Goal: Task Accomplishment & Management: Use online tool/utility

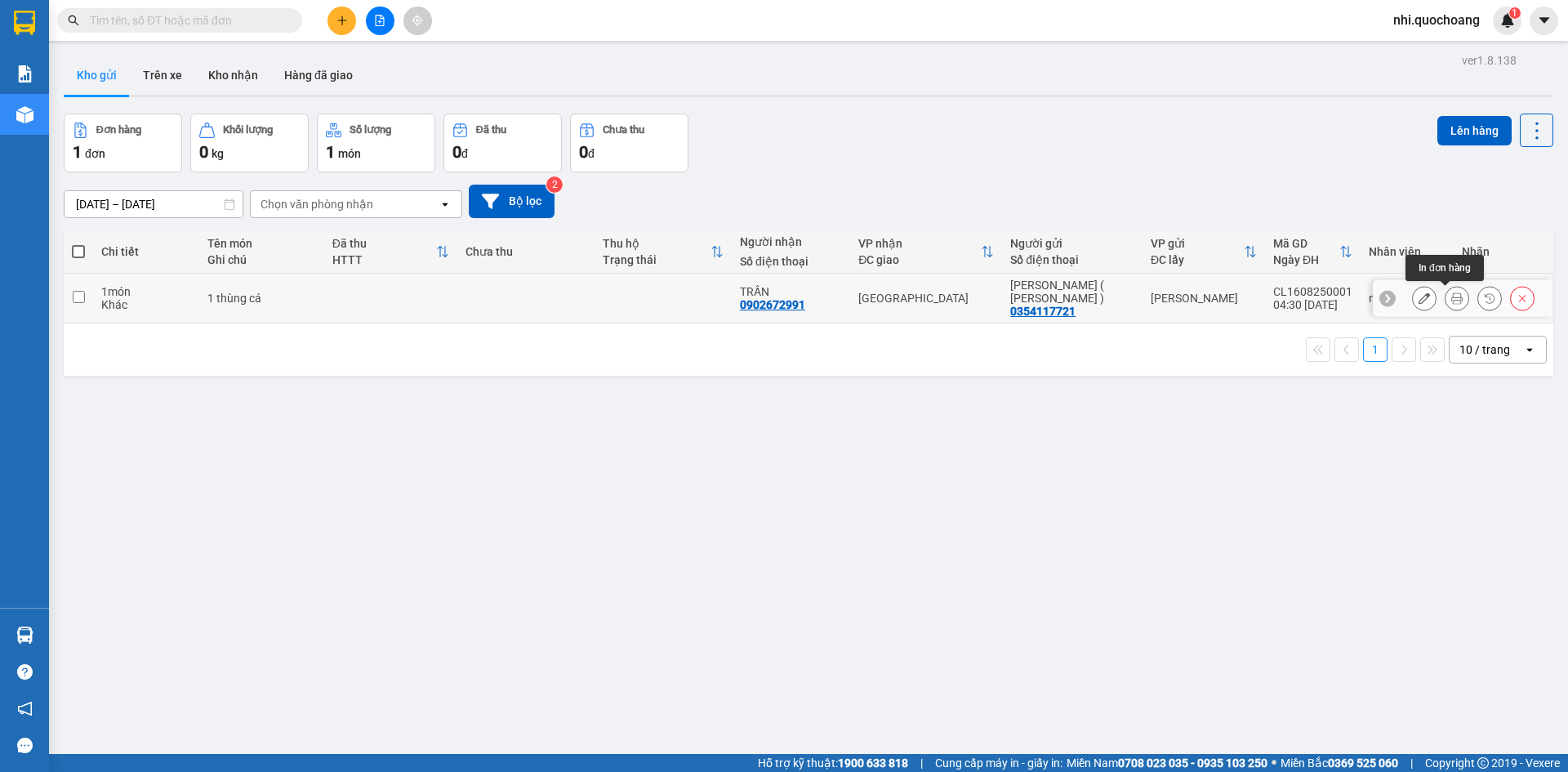
click at [1452, 302] on icon at bounding box center [1457, 298] width 11 height 11
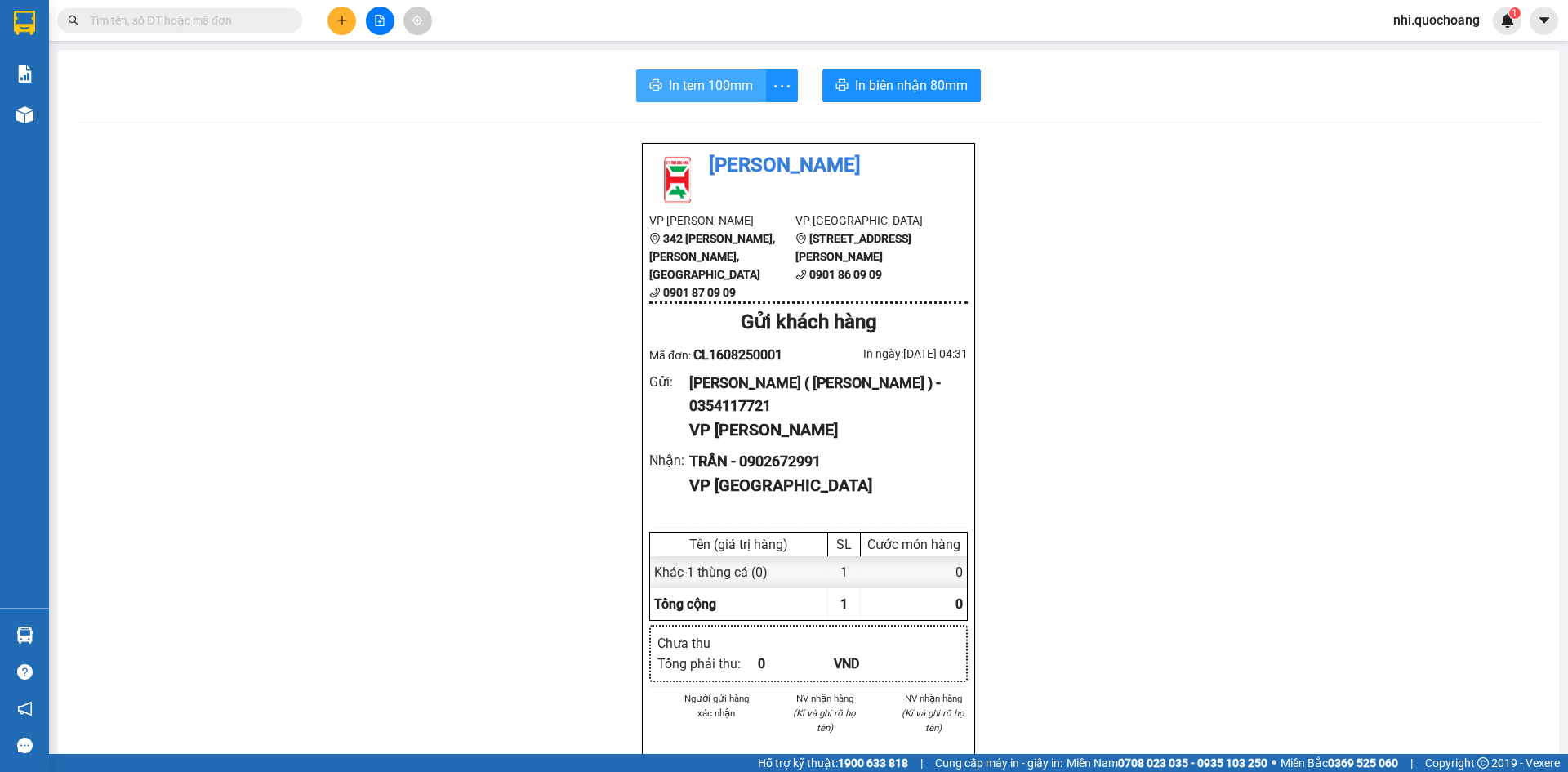
click at [688, 88] on span "In tem 100mm" at bounding box center [710, 86] width 84 height 21
click at [877, 82] on span "In biên nhận 80mm" at bounding box center [911, 86] width 113 height 21
